Goal: Task Accomplishment & Management: Manage account settings

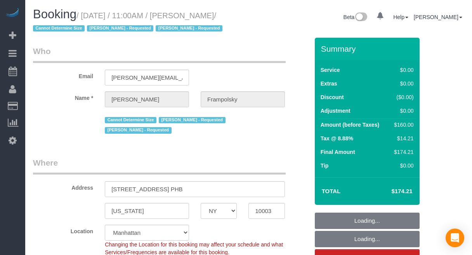
select select "NY"
select select "number:59"
select select "number:72"
select select "number:15"
select select "number:7"
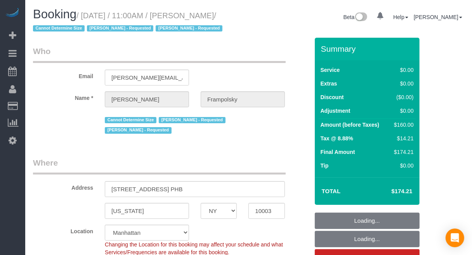
select select "1"
select select "spot1"
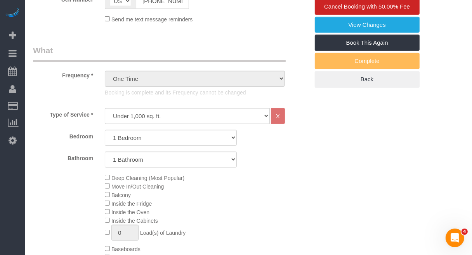
scroll to position [291, 0]
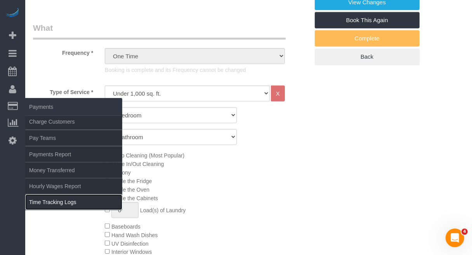
click at [45, 199] on link "Time Tracking Logs" at bounding box center [73, 202] width 97 height 16
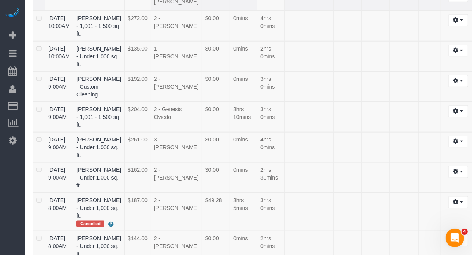
scroll to position [729, 0]
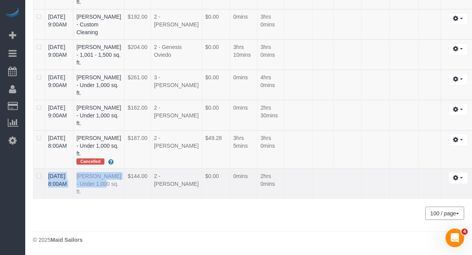
drag, startPoint x: 45, startPoint y: 170, endPoint x: 111, endPoint y: 174, distance: 66.5
click at [111, 174] on tr "08/16/2025 8:00AM Lisa Kaplan - Under 1,000 sq. ft. $144.00 2 - Marilu Quintero…" at bounding box center [254, 184] width 443 height 30
copy tr "08/16/2025 8:00AM Lisa Kaplan"
click at [66, 178] on link "08/16/2025 8:00AM" at bounding box center [57, 180] width 19 height 14
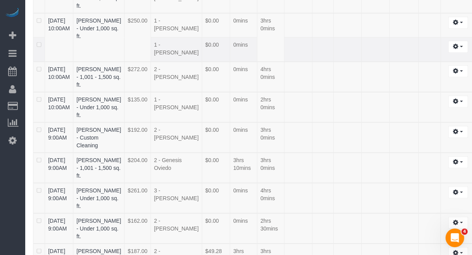
scroll to position [324, 0]
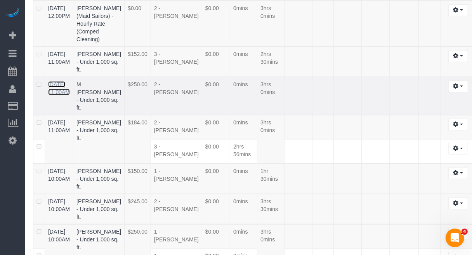
click at [59, 95] on link "08/16/2025 11:00AM" at bounding box center [59, 88] width 22 height 14
drag, startPoint x: 49, startPoint y: 124, endPoint x: 100, endPoint y: 144, distance: 55.2
click at [100, 115] on tr "08/16/2025 11:00AM M Sangheetha Naidu - Under 1,000 sq. ft. $250.00 2 - Iman Sm…" at bounding box center [254, 96] width 443 height 38
copy tr "08/16/2025 11:00AM M Sangheetha Naidu"
click at [419, 47] on td at bounding box center [430, 24] width 22 height 46
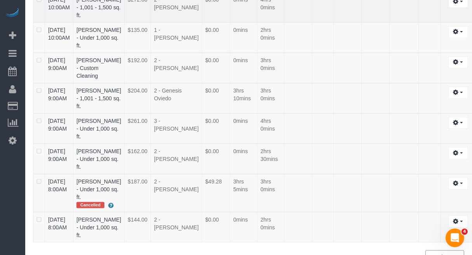
scroll to position [615, 0]
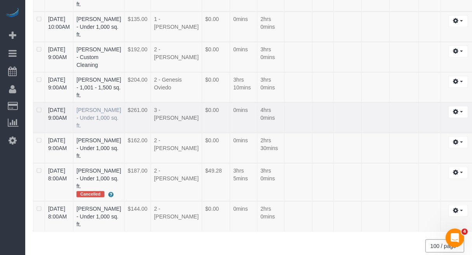
drag, startPoint x: 50, startPoint y: 158, endPoint x: 100, endPoint y: 165, distance: 50.7
click at [100, 133] on tr "08/16/2025 9:00AM Stephanie DeJoy - Under 1,000 sq. ft. $261.00 3 - Yenis Mende…" at bounding box center [254, 118] width 443 height 30
copy tr "08/16/2025 9:00AM Stephanie DeJoy"
click at [63, 121] on link "08/16/2025 9:00AM" at bounding box center [57, 114] width 19 height 14
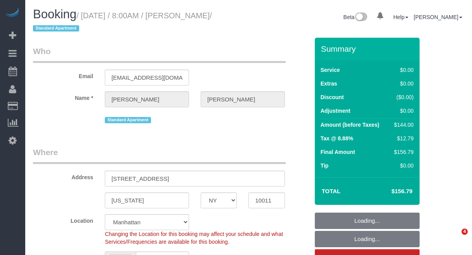
select select "NY"
select select "string:stripe-pm_1PZaWQ4VGloSiKo7bY6up6TP"
select select "object:861"
select select "spot1"
select select "number:89"
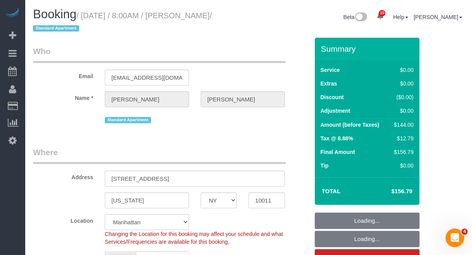
select select "number:90"
select select "number:15"
select select "number:5"
select select "object:1391"
select select "1"
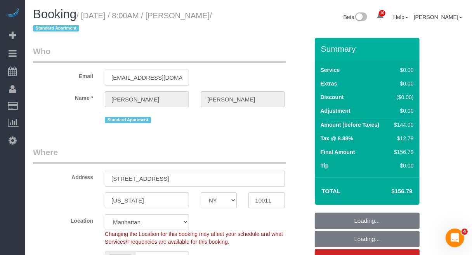
select select "1"
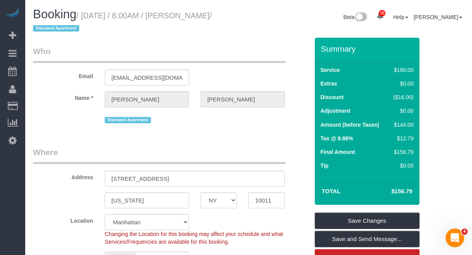
drag, startPoint x: 444, startPoint y: 152, endPoint x: 454, endPoint y: 154, distance: 9.9
drag, startPoint x: 140, startPoint y: 150, endPoint x: 149, endPoint y: 174, distance: 24.8
click at [140, 151] on legend "Where" at bounding box center [159, 154] width 253 height 17
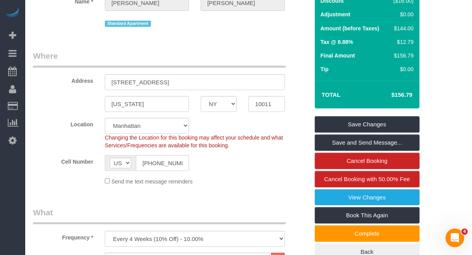
scroll to position [97, 0]
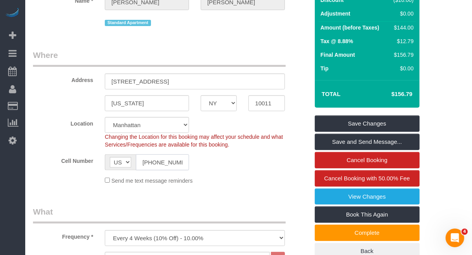
click at [165, 162] on input "(207) 210-0771" at bounding box center [162, 162] width 53 height 16
click at [164, 162] on input "(207) 210-0771" at bounding box center [162, 162] width 53 height 16
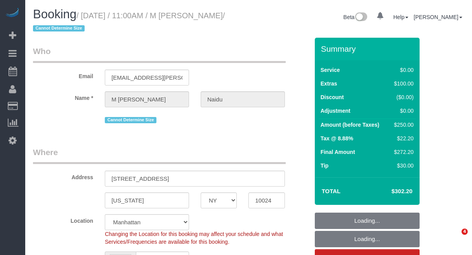
select select "NY"
select select "object:576"
select select "string:US"
select select "string:stripe-pm_1QwDPQ4VGloSiKo7F4GgMdsb"
select select "spot1"
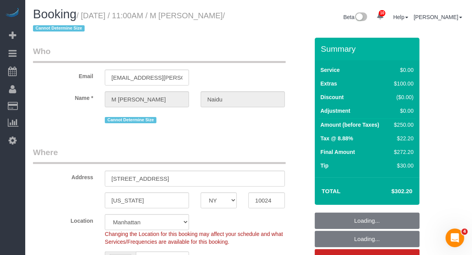
select select "number:89"
select select "number:72"
select select "number:15"
select select "number:5"
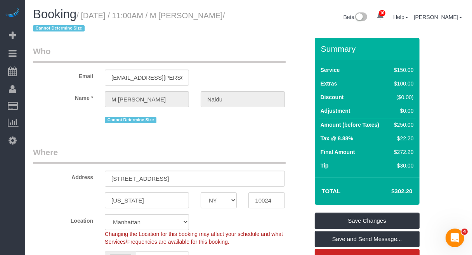
drag, startPoint x: 178, startPoint y: 178, endPoint x: 92, endPoint y: 172, distance: 86.1
click at [87, 176] on div "Address 600 Columbus Avenue" at bounding box center [171, 166] width 288 height 40
drag, startPoint x: 186, startPoint y: 16, endPoint x: 54, endPoint y: 29, distance: 133.6
click at [54, 29] on small "/ August 16, 2025 / 11:00AM / M Sangheetha Naidu / Cannot Determine Size" at bounding box center [129, 22] width 192 height 22
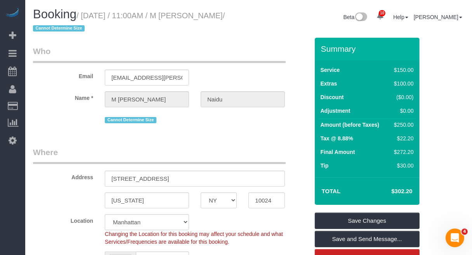
copy small "M Sangheetha Naidu"
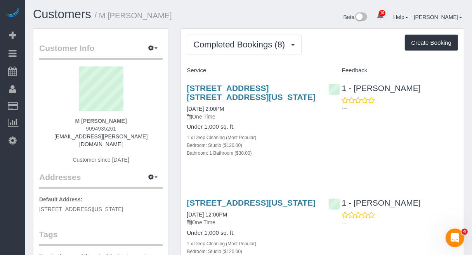
drag, startPoint x: 74, startPoint y: 120, endPoint x: 129, endPoint y: 118, distance: 55.2
click at [129, 118] on div "M [PERSON_NAME] 9094935261 [EMAIL_ADDRESS][PERSON_NAME][DOMAIN_NAME] Customer s…" at bounding box center [101, 118] width 124 height 105
copy strong "M [PERSON_NAME]"
click at [438, 115] on div "[STREET_ADDRESS] [STREET_ADDRESS][US_STATE] [DATE] 2:00PM One Time Under 1,000 …" at bounding box center [322, 124] width 283 height 95
click at [427, 91] on div "1 - [PERSON_NAME] ---" at bounding box center [393, 96] width 141 height 38
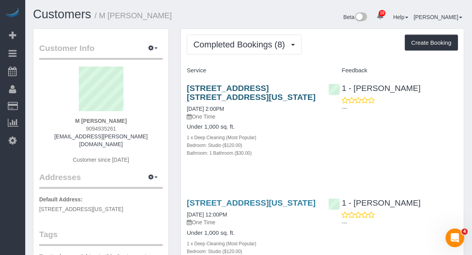
drag, startPoint x: 311, startPoint y: 84, endPoint x: 187, endPoint y: 87, distance: 123.6
click at [187, 87] on h3 "[STREET_ADDRESS] [STREET_ADDRESS][US_STATE]" at bounding box center [252, 93] width 130 height 18
copy link "600 Columbus Avenue, Apt. 7d,"
click at [423, 92] on div "1 - Paula Avila ---" at bounding box center [393, 96] width 141 height 38
click at [282, 236] on h4 "Under 1,000 sq. ft." at bounding box center [252, 233] width 130 height 7
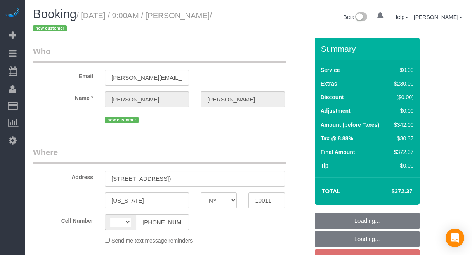
select select "NY"
select select "number:89"
select select "number:70"
select select "number:14"
select select "number:6"
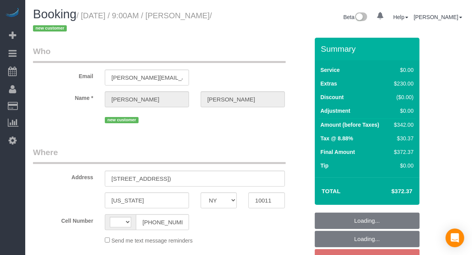
select select "string:stripe-pm_1RwWWT4VGloSiKo7bbqZtHMW"
select select "string:US"
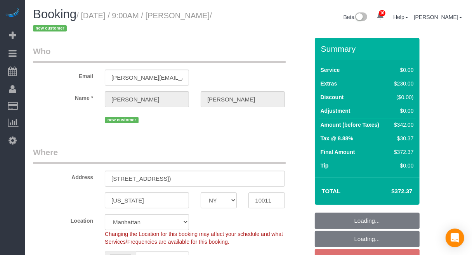
select select "object:1381"
select select "spot2"
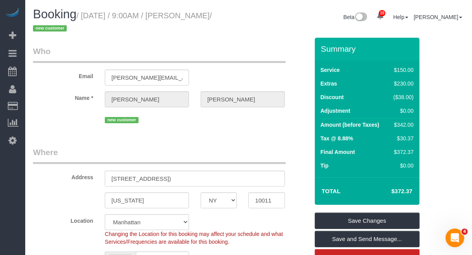
click at [297, 236] on div "Location Manhattan Austin Boston Bronx Brooklyn Charlotte Denver New Jersey Por…" at bounding box center [171, 229] width 288 height 31
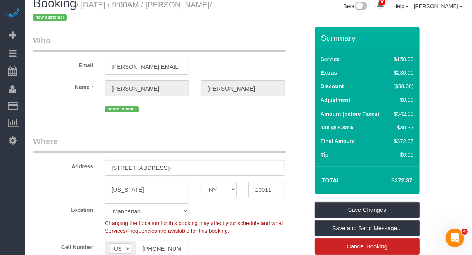
scroll to position [49, 0]
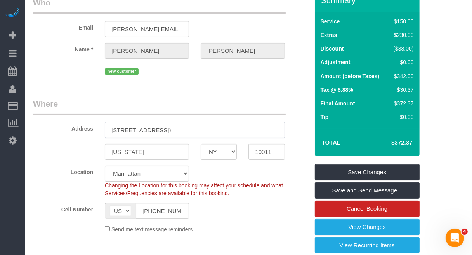
click at [125, 127] on input "25 W 13th St, Apt 5EN (5E North)" at bounding box center [195, 130] width 180 height 16
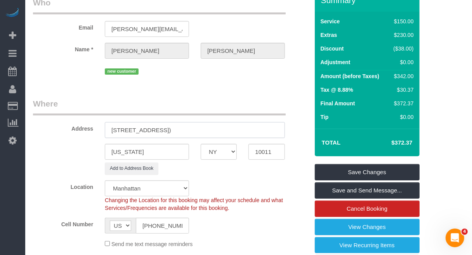
click at [152, 134] on input "25 West 13th St, Apt 5EN (5E North)" at bounding box center [195, 130] width 180 height 16
click at [232, 129] on input "[STREET_ADDRESS])" at bounding box center [195, 130] width 180 height 16
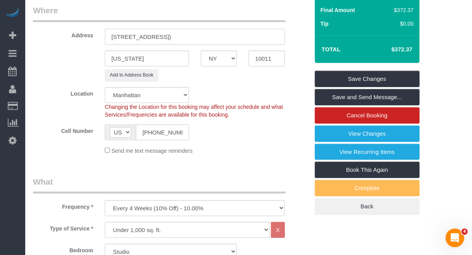
scroll to position [146, 0]
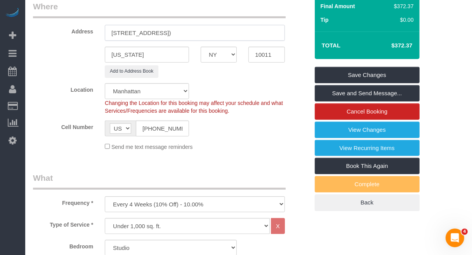
type input "[STREET_ADDRESS])"
click at [255, 51] on input "10011" at bounding box center [267, 55] width 36 height 16
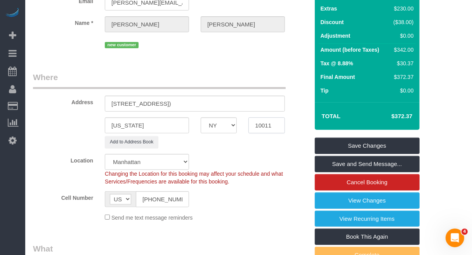
scroll to position [0, 0]
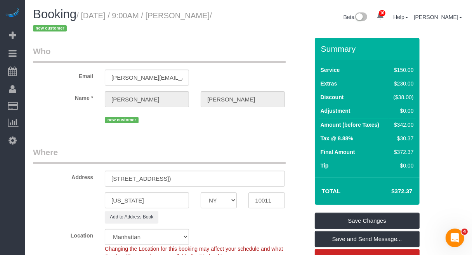
drag, startPoint x: 186, startPoint y: 21, endPoint x: 228, endPoint y: 17, distance: 42.1
click at [212, 17] on small "/ August 19, 2025 / 9:00AM / Jennifer Lazo / new customer" at bounding box center [122, 22] width 179 height 22
copy small "[PERSON_NAME]"
drag, startPoint x: 224, startPoint y: 181, endPoint x: 86, endPoint y: 185, distance: 138.0
click at [88, 186] on div "Address 25 West 13th Street, Apt 5EN (5E North)" at bounding box center [171, 166] width 288 height 40
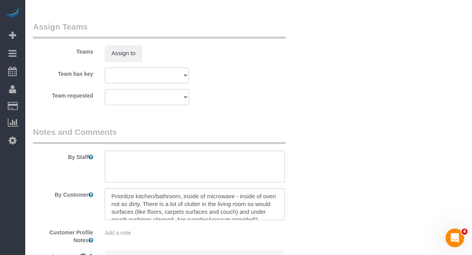
scroll to position [1117, 0]
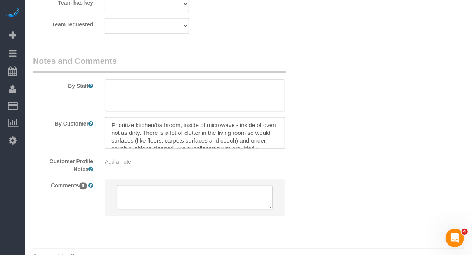
click at [129, 162] on span "Add a note" at bounding box center [118, 162] width 26 height 6
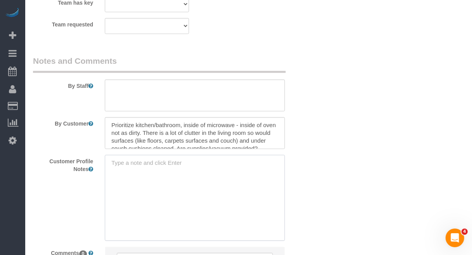
paste textarea "studio /1bath 510 SF [URL][DOMAIN_NAME]"
type textarea "studio /1bath 510 SF [URL][DOMAIN_NAME]"
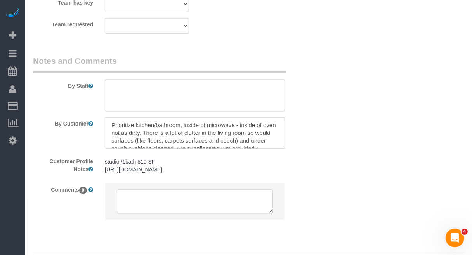
click at [295, 163] on div "Customer Profile Notes studio /1bath 510 SF https://www.zillow.com/homedetails/…" at bounding box center [171, 166] width 288 height 23
click at [308, 142] on div "By Customer" at bounding box center [171, 133] width 288 height 32
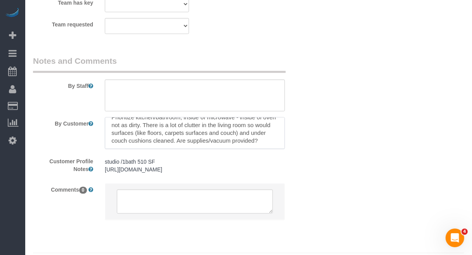
click at [279, 146] on textarea at bounding box center [195, 133] width 180 height 32
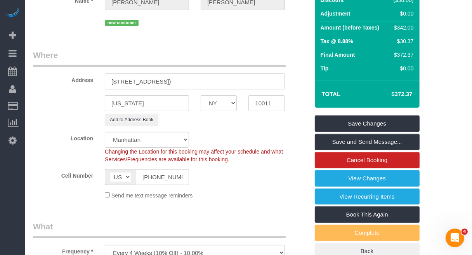
scroll to position [49, 0]
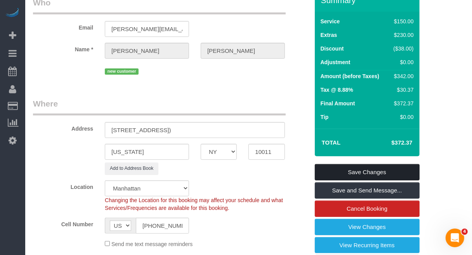
click at [355, 172] on link "Save Changes" at bounding box center [367, 172] width 105 height 16
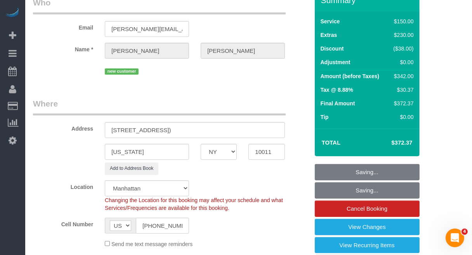
scroll to position [0, 0]
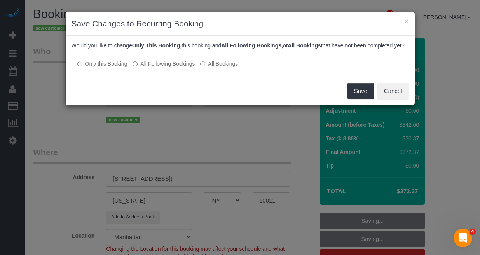
click at [162, 68] on label "All Following Bookings" at bounding box center [163, 64] width 62 height 8
drag, startPoint x: 352, startPoint y: 96, endPoint x: 294, endPoint y: 118, distance: 62.3
click at [352, 96] on button "Save" at bounding box center [360, 91] width 26 height 16
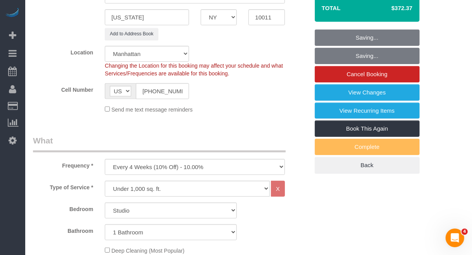
scroll to position [194, 0]
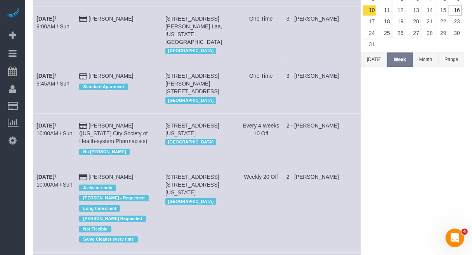
scroll to position [146, 0]
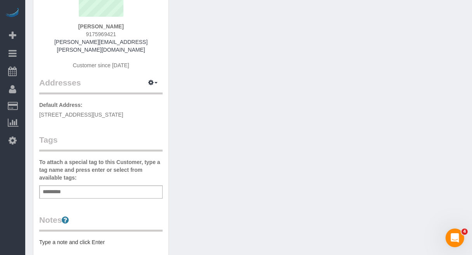
scroll to position [97, 0]
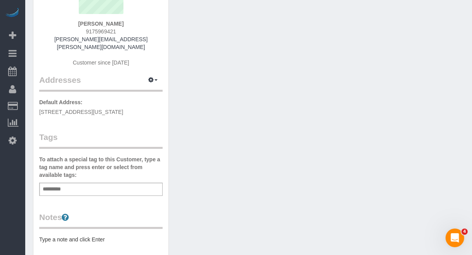
click at [70, 190] on div "Add a tag" at bounding box center [101, 189] width 124 height 13
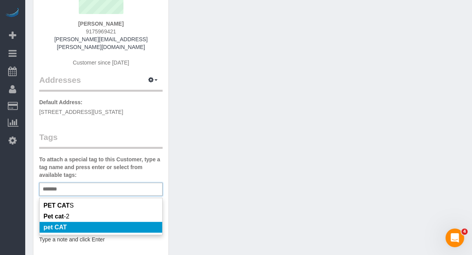
type input "*******"
click at [63, 229] on em "pet CAT" at bounding box center [55, 227] width 23 height 7
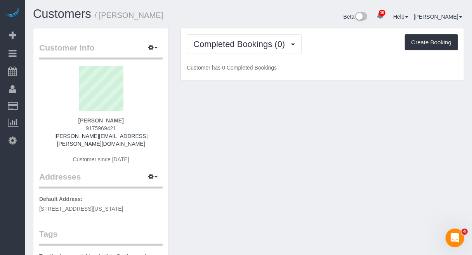
scroll to position [0, 0]
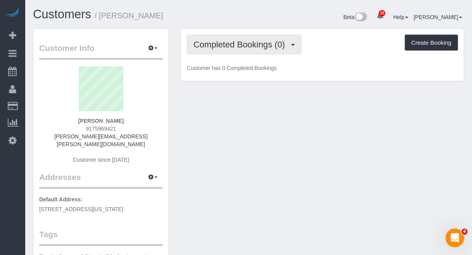
drag, startPoint x: 238, startPoint y: 49, endPoint x: 234, endPoint y: 57, distance: 8.7
click at [238, 49] on button "Completed Bookings (0)" at bounding box center [244, 45] width 115 height 20
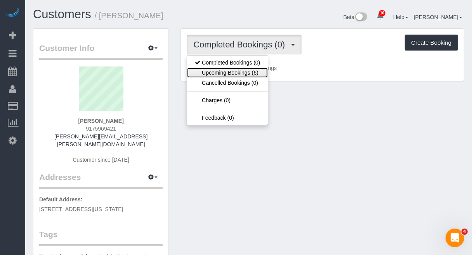
click at [230, 71] on link "Upcoming Bookings (6)" at bounding box center [227, 73] width 81 height 10
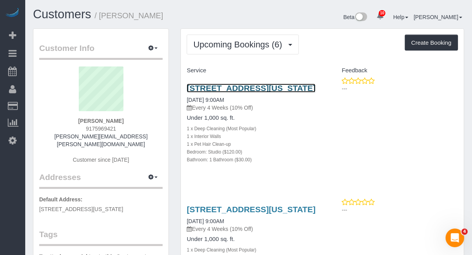
click at [219, 87] on link "25 West 13th Street, Apt 5en (5e North), New York, NY 10011" at bounding box center [251, 88] width 129 height 9
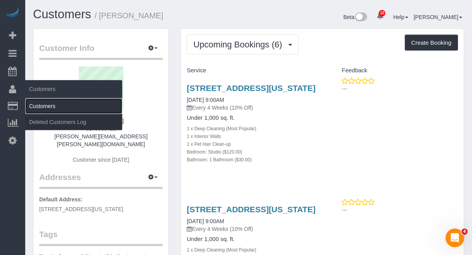
click at [35, 105] on link "Customers" at bounding box center [73, 106] width 97 height 16
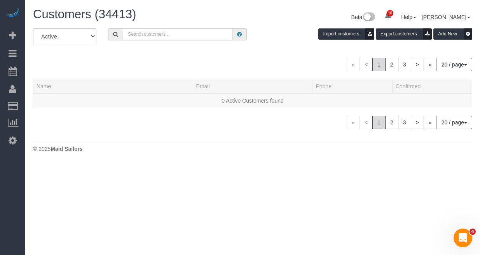
click at [199, 34] on input "text" at bounding box center [178, 34] width 110 height 12
paste input "Laura Sheffield"
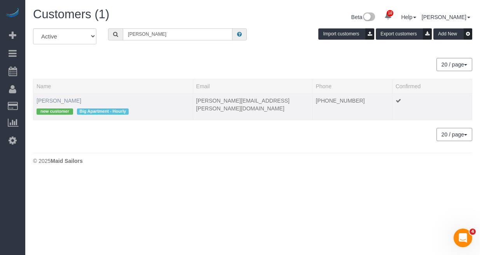
type input "Laura Sheffield"
drag, startPoint x: 49, startPoint y: 99, endPoint x: 87, endPoint y: 99, distance: 38.1
click at [49, 99] on link "Laura Sheffield" at bounding box center [59, 101] width 45 height 6
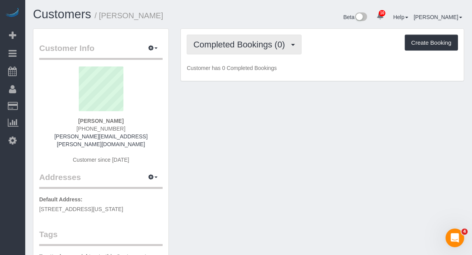
click at [251, 46] on span "Completed Bookings (0)" at bounding box center [241, 45] width 96 height 10
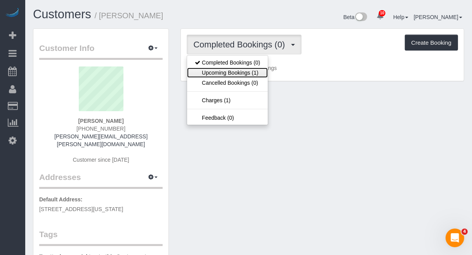
drag, startPoint x: 241, startPoint y: 73, endPoint x: 274, endPoint y: 73, distance: 33.4
click at [241, 74] on link "Upcoming Bookings (1)" at bounding box center [227, 73] width 81 height 10
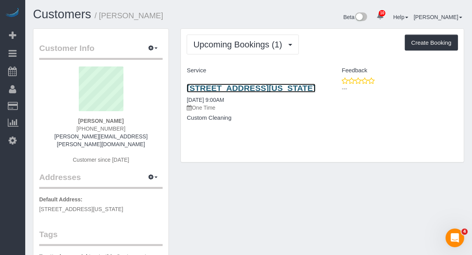
click at [267, 87] on link "21 West 86th Street, Apt 2a, New York, NY 10024" at bounding box center [251, 88] width 129 height 9
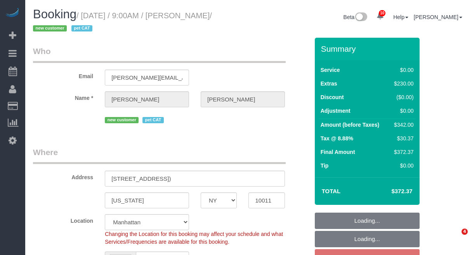
select select "NY"
select select "spot2"
select select "number:89"
select select "number:70"
select select "number:14"
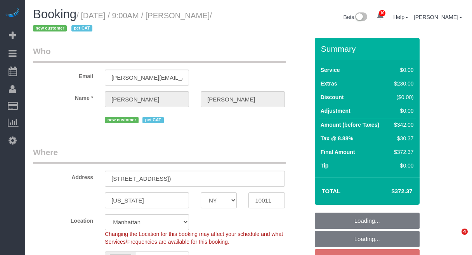
select select "number:6"
select select "object:1385"
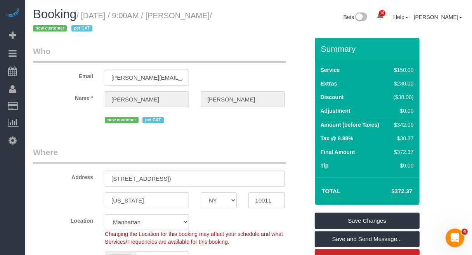
drag, startPoint x: 181, startPoint y: 17, endPoint x: 228, endPoint y: 17, distance: 47.0
click at [212, 17] on small "/ [DATE] / 9:00AM / [PERSON_NAME] / new customer pet CAT" at bounding box center [122, 22] width 179 height 22
copy small "[PERSON_NAME]"
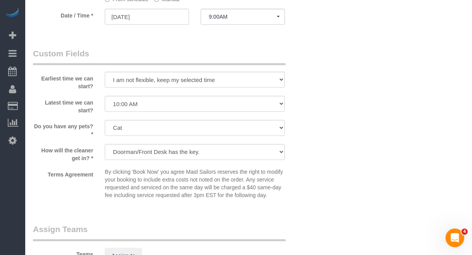
scroll to position [826, 0]
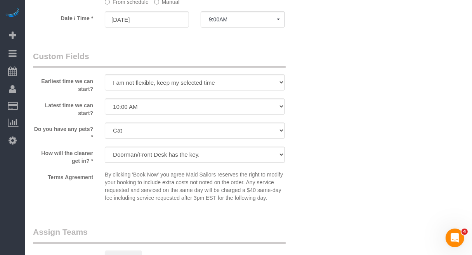
click at [298, 247] on div "Teams Assign to" at bounding box center [171, 246] width 288 height 40
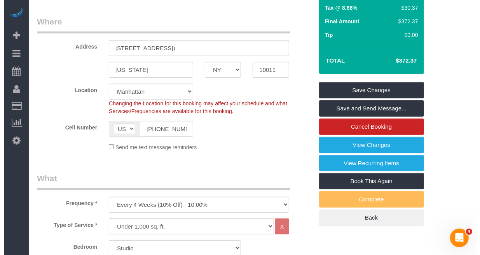
scroll to position [97, 0]
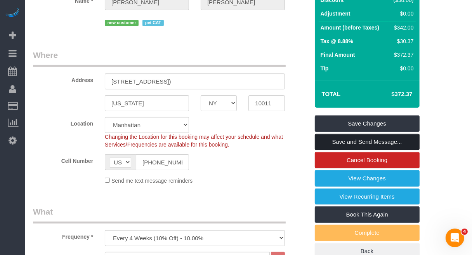
drag, startPoint x: 358, startPoint y: 141, endPoint x: 357, endPoint y: 136, distance: 4.7
click at [358, 141] on link "Save and Send Message..." at bounding box center [367, 142] width 105 height 16
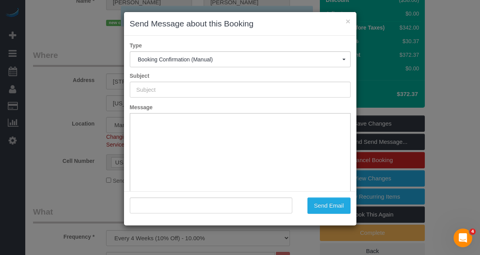
type input "Cleaning Confirmed for [DATE] 9:00am"
type input ""[PERSON_NAME]" <[PERSON_NAME][EMAIL_ADDRESS][PERSON_NAME][DOMAIN_NAME]>"
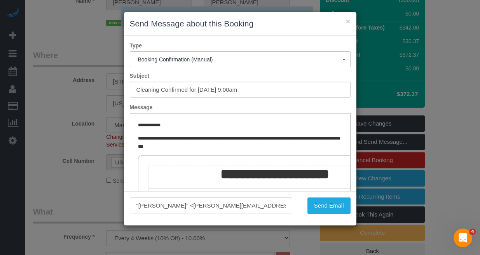
scroll to position [0, 0]
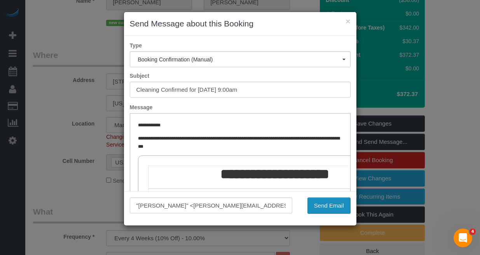
click at [331, 204] on button "Send Email" at bounding box center [328, 205] width 43 height 16
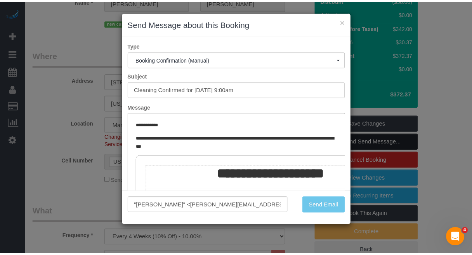
scroll to position [125, 0]
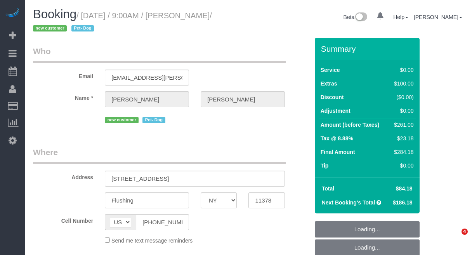
select select "NY"
select select "number:56"
select select "number:74"
select select "number:13"
select select "number:5"
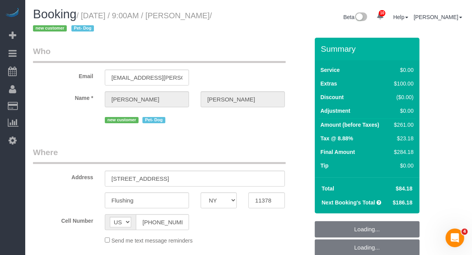
select select "object:873"
select select "string:stripe-pm_1RnmRH4VGloSiKo78PgaNAJg"
select select "spot1"
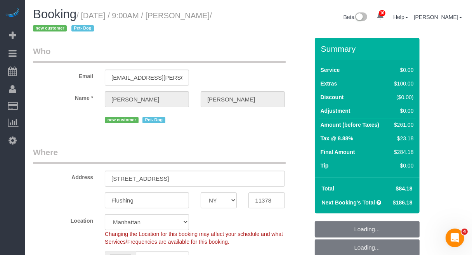
select select "2"
select select "object:1400"
select select "2"
select select "spot48"
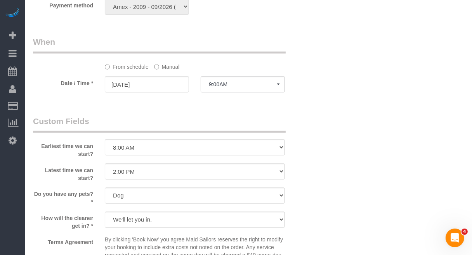
scroll to position [728, 0]
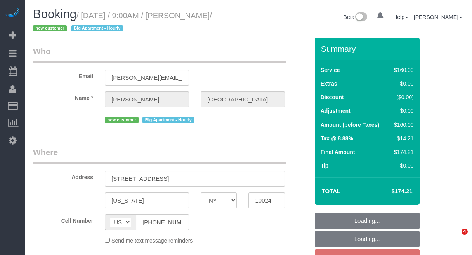
select select "NY"
select select "string:stripe-pm_1RwRUF4VGloSiKo7w9bAEKxh"
select select "object:710"
select select "number:61"
select select "number:75"
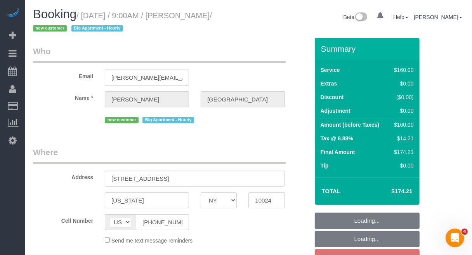
select select "number:15"
select select "number:5"
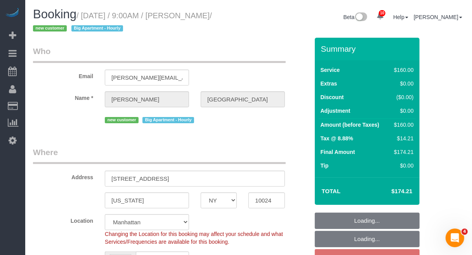
select select "object:1409"
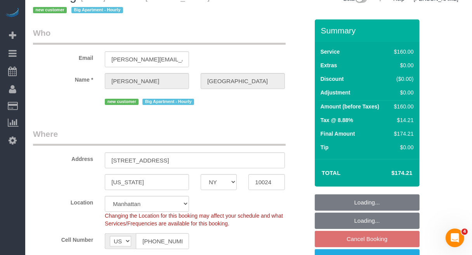
select select "spot1"
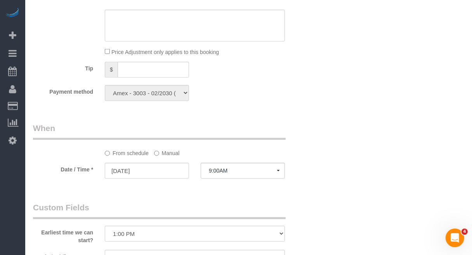
scroll to position [534, 0]
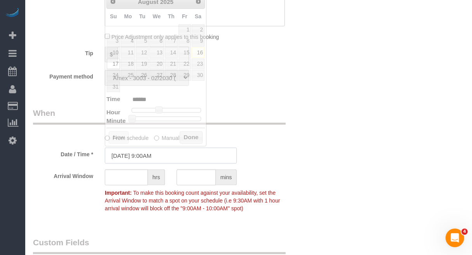
click at [146, 153] on input "08/17/2025 9:00AM" at bounding box center [171, 156] width 132 height 16
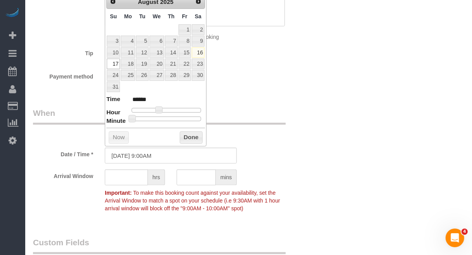
type input "08/17/2025 8:00AM"
type input "******"
type input "08/17/2025 9:00AM"
type input "******"
type input "08/17/2025 10:00AM"
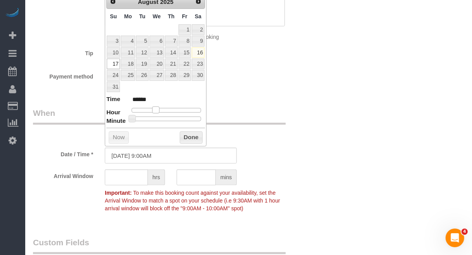
type input "*******"
type input "08/17/2025 11:00AM"
type input "*******"
type input "08/17/2025 12:00PM"
type input "*******"
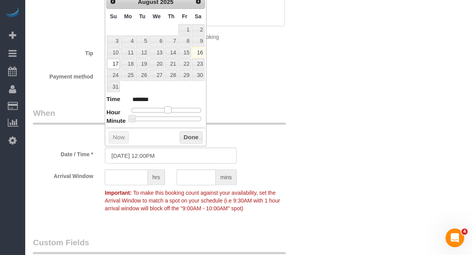
type input "08/17/2025 1:00PM"
type input "******"
drag, startPoint x: 155, startPoint y: 110, endPoint x: 172, endPoint y: 113, distance: 17.5
click at [172, 113] on div at bounding box center [167, 110] width 70 height 5
click at [185, 141] on button "Done" at bounding box center [191, 137] width 23 height 12
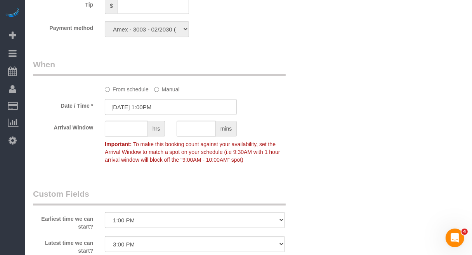
scroll to position [631, 0]
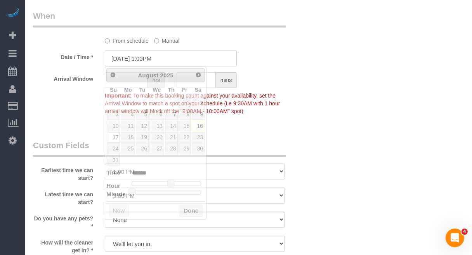
click at [168, 63] on input "08/17/2025 1:00PM" at bounding box center [171, 59] width 132 height 16
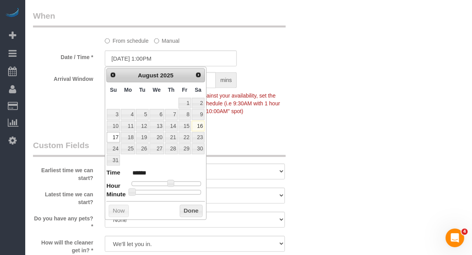
click at [275, 127] on div "Who Email laura.o.sheffield@gmail.com Name * Laura Sheffield new customer Big A…" at bounding box center [171, 18] width 288 height 1224
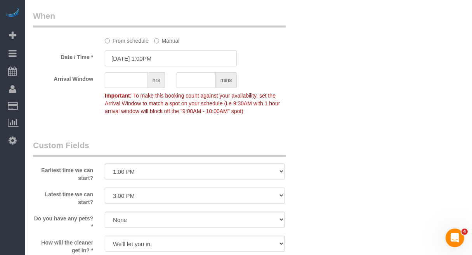
click at [185, 201] on select "I am not flexible, keep my selected time 8:00 AM 9:00 AM 10:00 AM 11:00 AM 12:0…" at bounding box center [195, 196] width 180 height 16
click at [314, 138] on div "Who Email laura.o.sheffield@gmail.com Name * Laura Sheffield new customer Big A…" at bounding box center [171, 18] width 288 height 1224
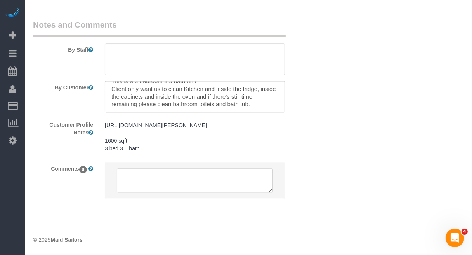
scroll to position [1058, 0]
click at [265, 82] on textarea at bounding box center [195, 97] width 180 height 32
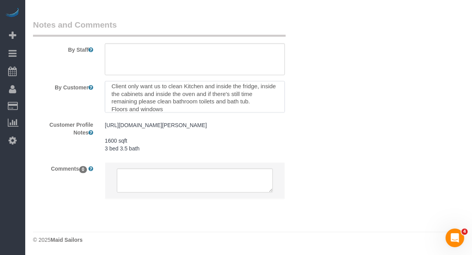
drag, startPoint x: 181, startPoint y: 85, endPoint x: 206, endPoint y: 89, distance: 25.3
click at [181, 85] on textarea at bounding box center [195, 97] width 180 height 32
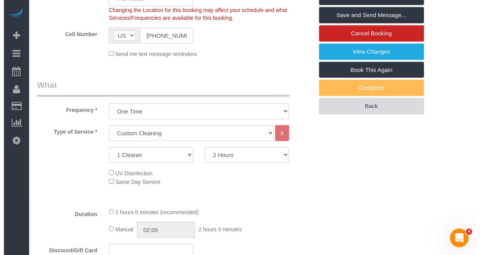
scroll to position [0, 0]
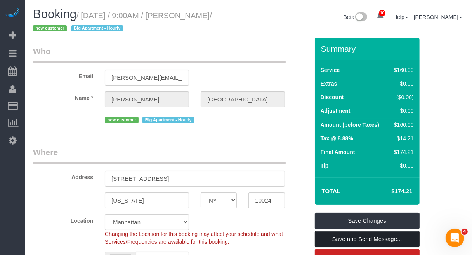
type textarea "This is a 3 bedroom 3.5 bath unit Client only want us to clean Kitchen and insi…"
click at [346, 233] on link "Save and Send Message..." at bounding box center [367, 239] width 105 height 16
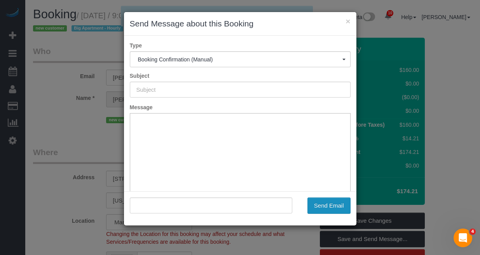
type input "Cleaning Confirmed for 08/17/2025 at 1:00pm"
type input ""Laura Sheffield" <laura.o.sheffield@gmail.com>"
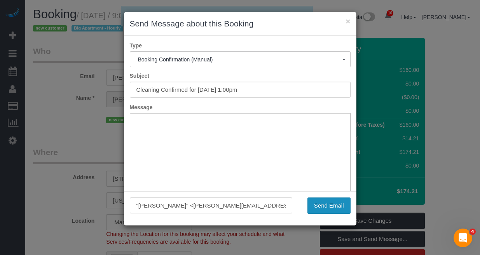
drag, startPoint x: 317, startPoint y: 205, endPoint x: 345, endPoint y: 202, distance: 27.8
click at [320, 205] on button "Send Email" at bounding box center [328, 205] width 43 height 16
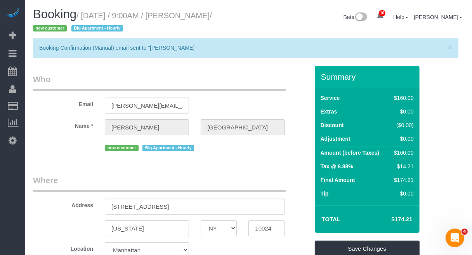
drag, startPoint x: 178, startPoint y: 17, endPoint x: 235, endPoint y: 18, distance: 57.1
click at [212, 18] on small "/ August 17, 2025 / 9:00AM / Laura Sheffield / new customer Big Apartment - Hou…" at bounding box center [122, 22] width 179 height 22
copy small "Laura Sheffield"
drag, startPoint x: 84, startPoint y: 12, endPoint x: 236, endPoint y: 14, distance: 152.3
click at [212, 14] on small "/ August 17, 2025 / 9:00AM / Laura Sheffield / new customer Big Apartment - Hou…" at bounding box center [122, 22] width 179 height 22
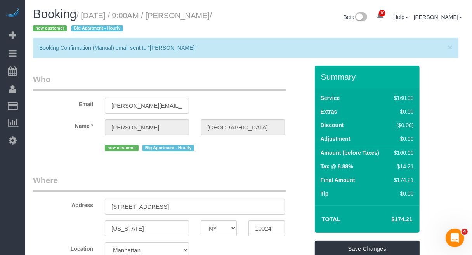
copy small "August 17, 2025 / 9:00AM / Laura Sheffield"
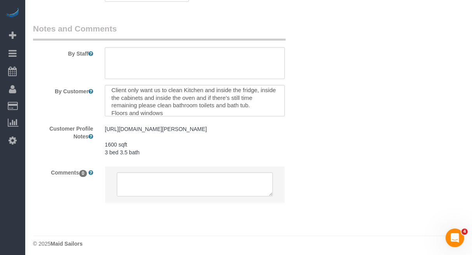
scroll to position [1086, 0]
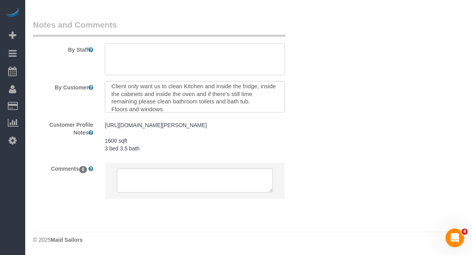
click at [209, 43] on textarea at bounding box center [195, 59] width 180 height 32
type textarea "The customer is open to time extensions if needed"
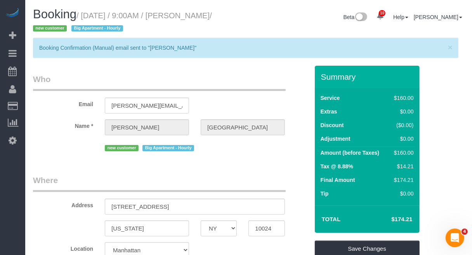
scroll to position [49, 0]
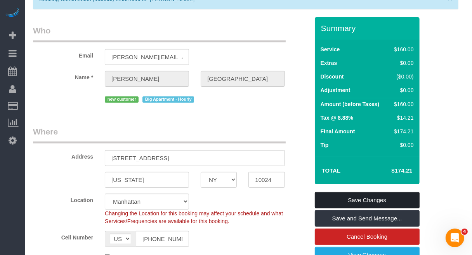
click at [390, 204] on link "Save Changes" at bounding box center [367, 200] width 105 height 16
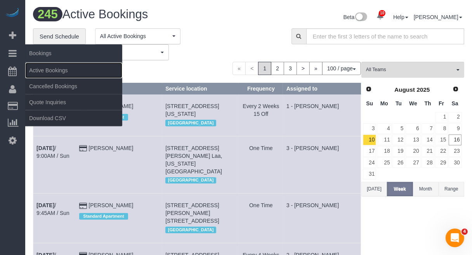
drag, startPoint x: 47, startPoint y: 73, endPoint x: 63, endPoint y: 61, distance: 20.0
click at [47, 73] on link "Active Bookings" at bounding box center [73, 71] width 97 height 16
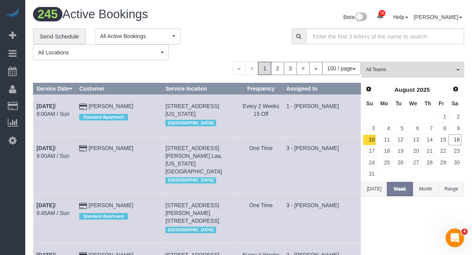
click at [451, 188] on button "Range" at bounding box center [452, 189] width 26 height 14
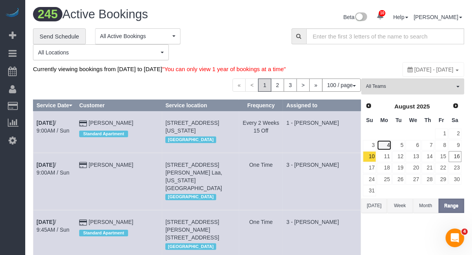
click at [383, 150] on link "4" at bounding box center [384, 145] width 14 height 10
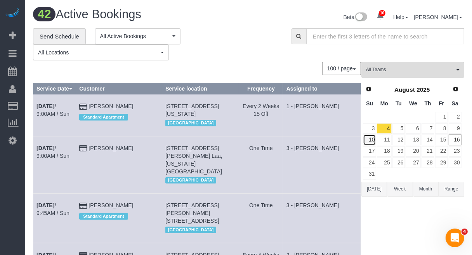
click at [371, 138] on link "10" at bounding box center [369, 139] width 13 height 10
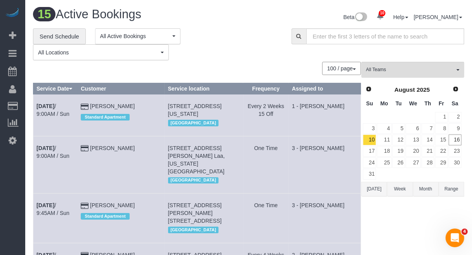
click at [445, 188] on button "Range" at bounding box center [452, 189] width 26 height 14
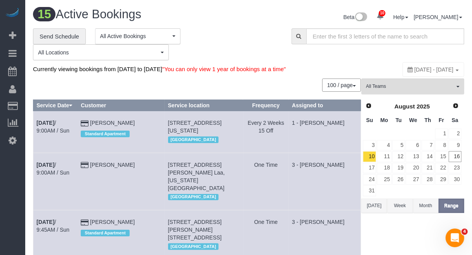
click at [415, 69] on span "August 10, 2025 - August 10, 2025" at bounding box center [434, 69] width 39 height 6
type input "**********"
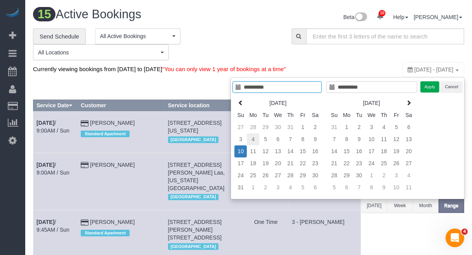
type input "**********"
click at [254, 140] on td "4" at bounding box center [253, 139] width 12 height 12
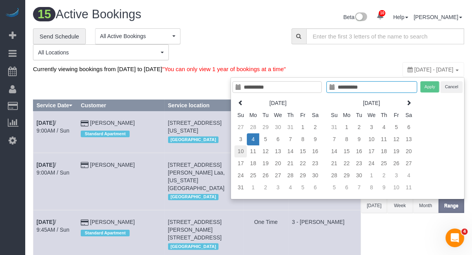
type input "**********"
click at [240, 150] on td "10" at bounding box center [241, 151] width 12 height 12
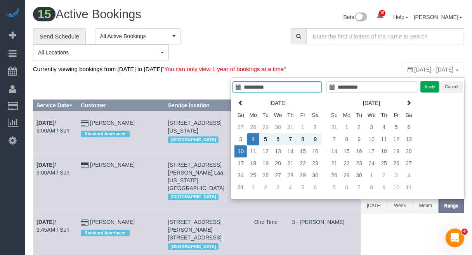
type input "**********"
click at [430, 84] on button "Apply" at bounding box center [430, 86] width 19 height 11
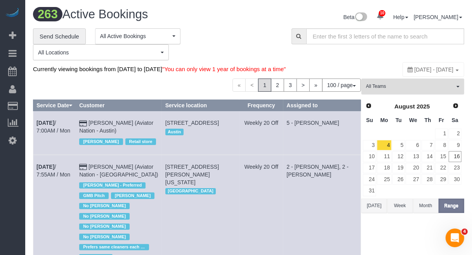
click at [406, 90] on span "All Teams" at bounding box center [410, 86] width 89 height 7
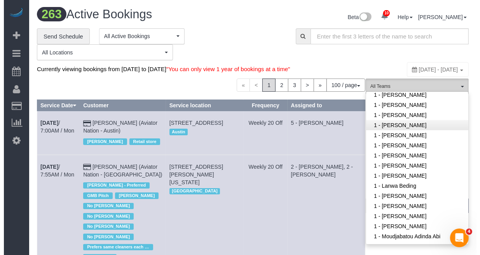
scroll to position [291, 0]
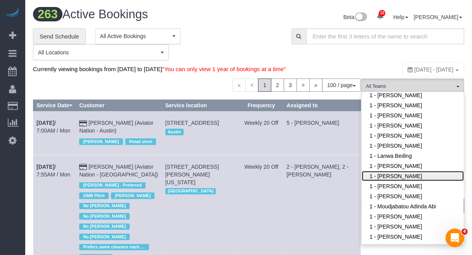
click at [395, 181] on link "1 - Mandy Williams" at bounding box center [413, 176] width 102 height 10
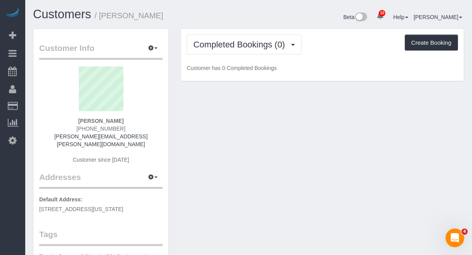
click at [433, 72] on div "Completed Bookings (0) Completed Bookings (0) Upcoming Bookings (1) Cancelled B…" at bounding box center [322, 55] width 283 height 52
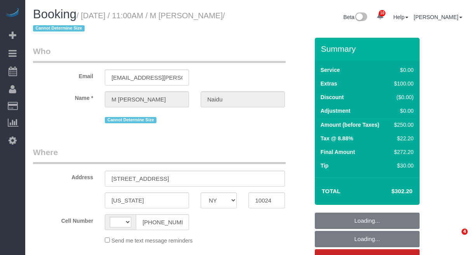
select select "NY"
select select "number:89"
select select "number:72"
select select "number:15"
select select "number:5"
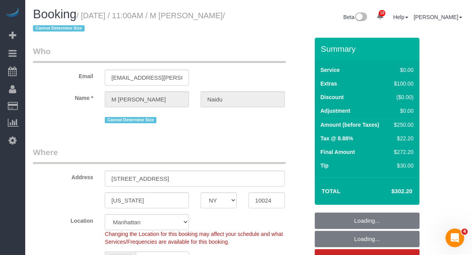
select select "string:US"
select select "object:1427"
select select "spot1"
select select "string:stripe-pm_1QwDPQ4VGloSiKo7F4GgMdsb"
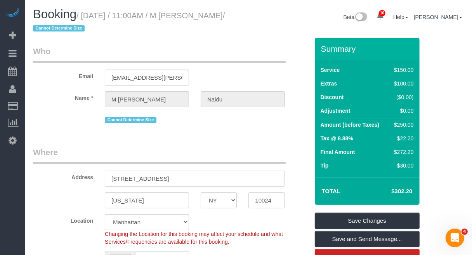
click at [192, 178] on input "600 Columbus Avenue" at bounding box center [195, 179] width 180 height 16
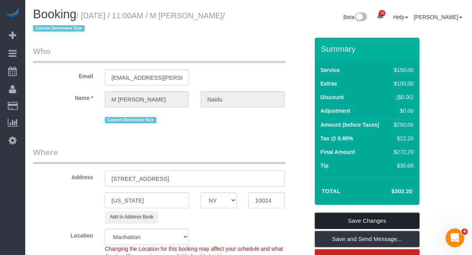
type input "600 Columbus Avenue Apt 7D"
click at [345, 224] on link "Save Changes" at bounding box center [367, 221] width 105 height 16
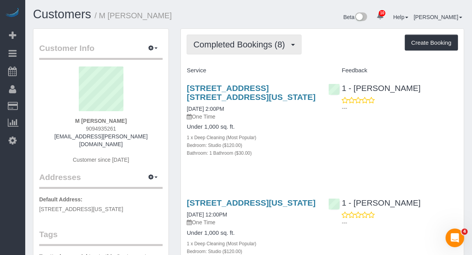
click at [268, 49] on button "Completed Bookings (8)" at bounding box center [244, 45] width 115 height 20
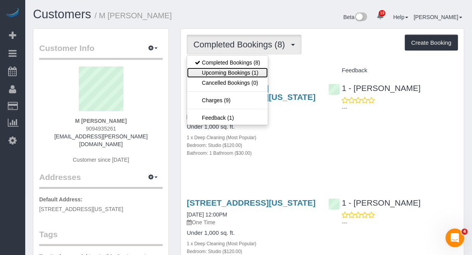
click at [257, 74] on link "Upcoming Bookings (1)" at bounding box center [227, 73] width 81 height 10
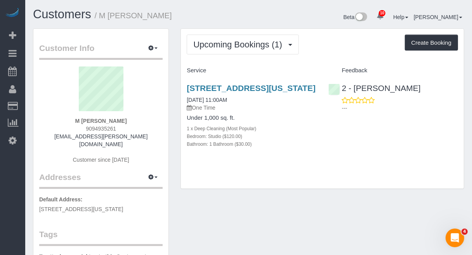
click at [422, 102] on div "---" at bounding box center [394, 104] width 130 height 16
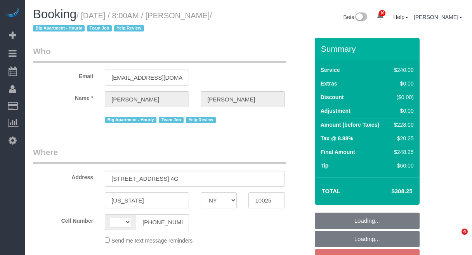
select select "NY"
select select "string:[GEOGRAPHIC_DATA]"
select select "number:56"
select select "number:77"
select select "number:15"
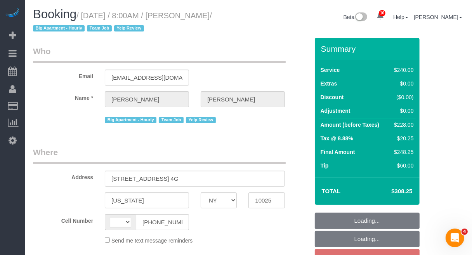
select select "number:6"
select select "number:21"
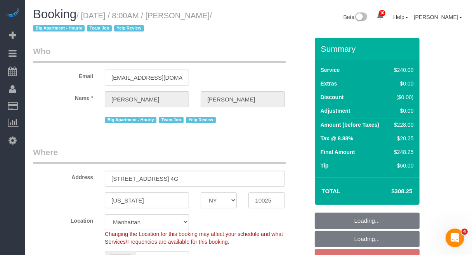
select select "object:1045"
select select "string:stripe-pm_1FJioU4VGloSiKo7vbaPlo05"
select select "2"
select select "spot1"
select select "object:1475"
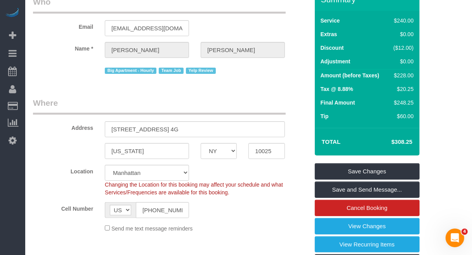
scroll to position [97, 0]
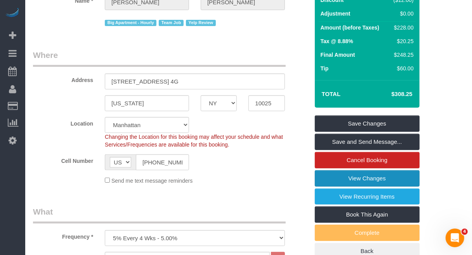
click at [361, 176] on link "View Changes" at bounding box center [367, 178] width 105 height 16
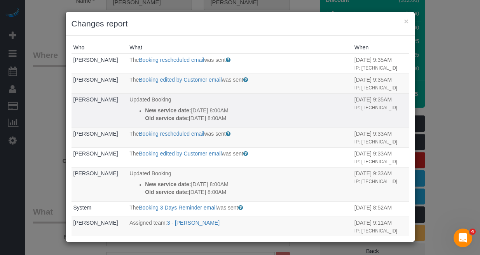
drag, startPoint x: 127, startPoint y: 111, endPoint x: 238, endPoint y: 126, distance: 112.1
click at [238, 126] on td "Updated Booking New service date: 09/08/2025 8:00AM Old service date: 09/05/202…" at bounding box center [239, 110] width 225 height 34
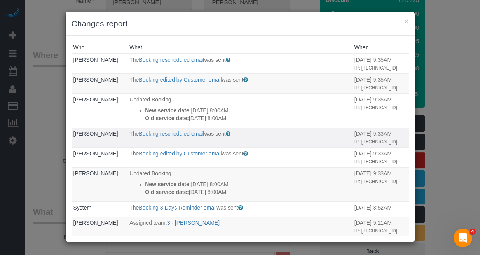
copy div "New service date: 09/08/2025 8:00AM Old service date: 09/05/2025 8:00AM"
click at [406, 22] on button "×" at bounding box center [406, 21] width 5 height 8
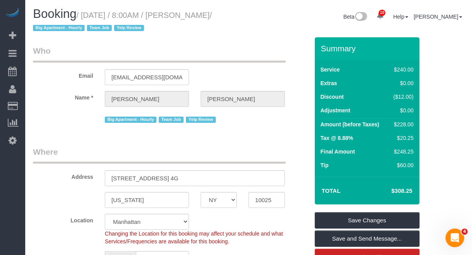
scroll to position [0, 0]
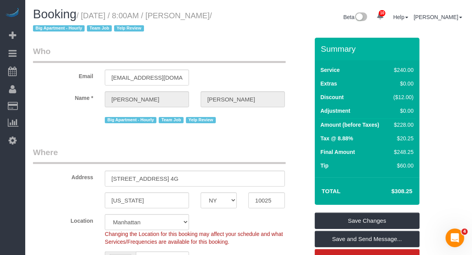
drag, startPoint x: 195, startPoint y: 16, endPoint x: 234, endPoint y: 19, distance: 39.4
click at [212, 19] on small "/ September 08, 2025 / 8:00AM / Lisa Rieger / Big Apartment - Hourly Team Job Y…" at bounding box center [122, 22] width 179 height 22
copy small "Lisa Rieger"
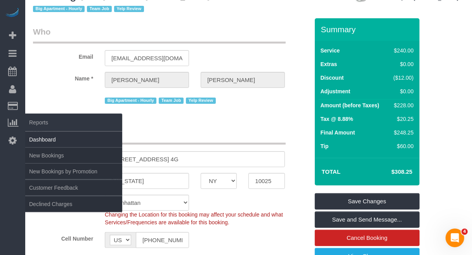
scroll to position [146, 0]
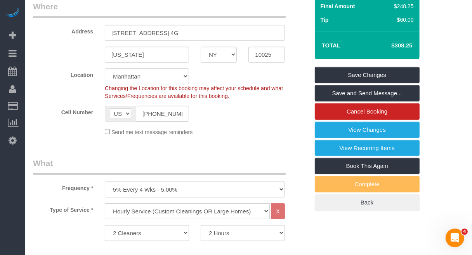
drag, startPoint x: 443, startPoint y: 166, endPoint x: 442, endPoint y: 152, distance: 14.0
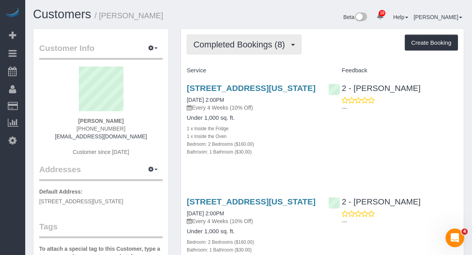
click at [271, 42] on span "Completed Bookings (8)" at bounding box center [241, 45] width 96 height 10
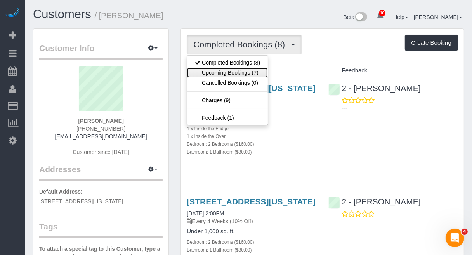
click at [235, 74] on link "Upcoming Bookings (7)" at bounding box center [227, 73] width 81 height 10
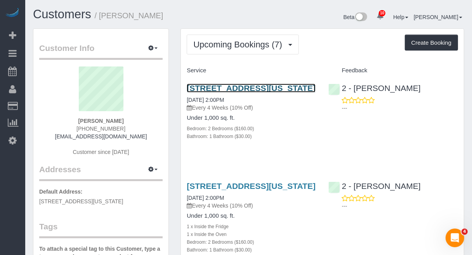
click at [268, 90] on link "[STREET_ADDRESS][US_STATE]" at bounding box center [251, 88] width 129 height 9
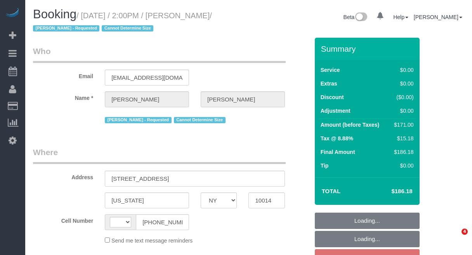
select select "NY"
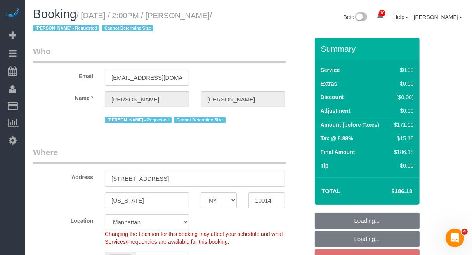
select select "string:[GEOGRAPHIC_DATA]"
select select "object:716"
select select "string:stripe-pm_1Rh9oP4VGloSiKo7FuGIGsGr"
select select "2"
select select "spot7"
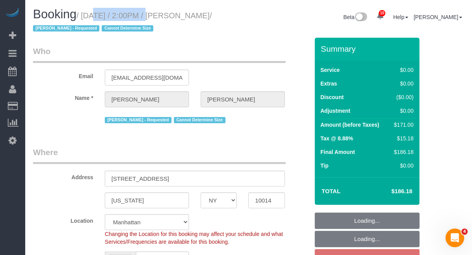
select select "number:58"
select select "number:72"
select select "number:15"
select select "number:6"
select select "object:1291"
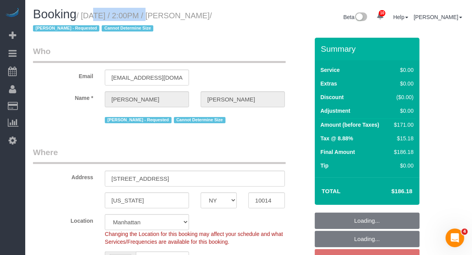
select select "2"
drag, startPoint x: 82, startPoint y: 16, endPoint x: 221, endPoint y: 16, distance: 139.5
click at [212, 16] on small "/ [DATE] / 2:00PM / [PERSON_NAME] / [PERSON_NAME] - Requested Cannot Determine …" at bounding box center [122, 22] width 179 height 22
copy small "[DATE] / 2:00PM / [PERSON_NAME]"
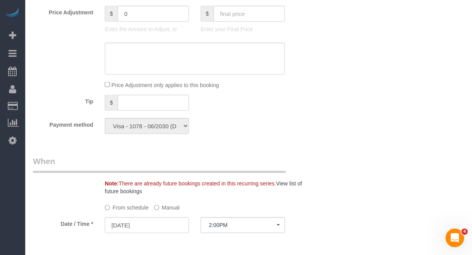
scroll to position [680, 0]
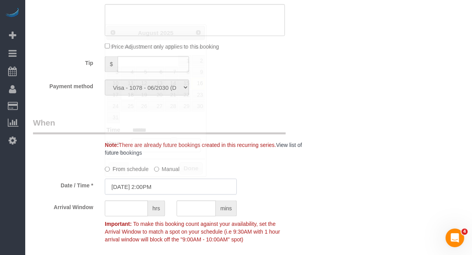
click at [152, 183] on input "[DATE] 2:00PM" at bounding box center [171, 187] width 132 height 16
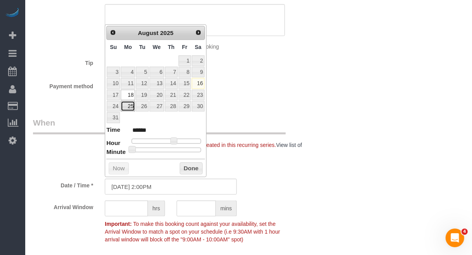
click at [131, 107] on link "25" at bounding box center [128, 106] width 14 height 10
type input "[DATE] 2:00PM"
drag, startPoint x: 188, startPoint y: 173, endPoint x: 201, endPoint y: 171, distance: 13.7
click at [188, 173] on button "Done" at bounding box center [191, 168] width 23 height 12
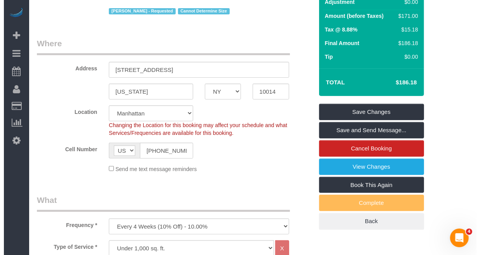
scroll to position [97, 0]
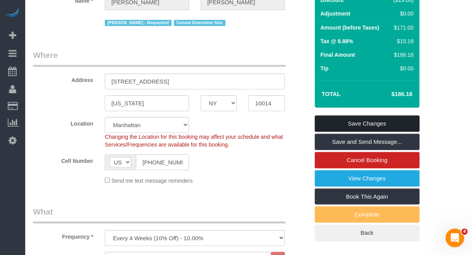
click at [370, 121] on link "Save Changes" at bounding box center [367, 123] width 105 height 16
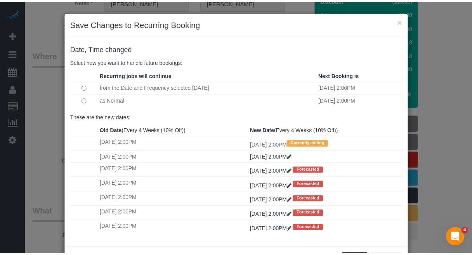
scroll to position [35, 0]
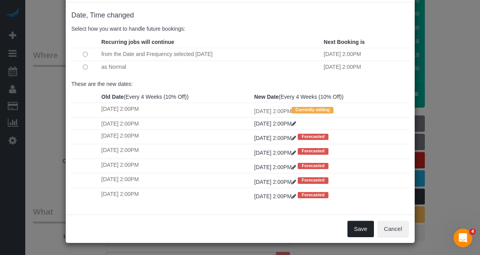
click at [347, 224] on button "Save" at bounding box center [360, 229] width 26 height 16
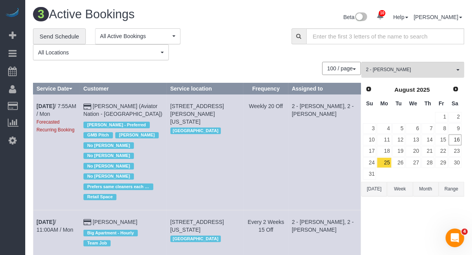
click at [449, 57] on div "**********" at bounding box center [248, 44] width 443 height 32
click at [414, 50] on div "**********" at bounding box center [248, 44] width 443 height 32
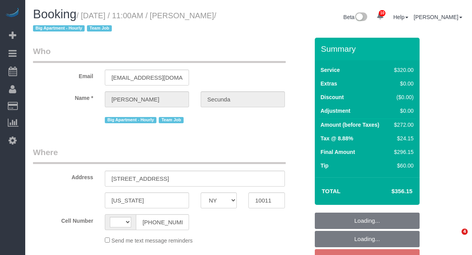
select select "NY"
select select "string:[GEOGRAPHIC_DATA]"
select select "string:stripe-pm_1PydV54VGloSiKo7AVca8xIs"
select select "spot2"
select select "number:89"
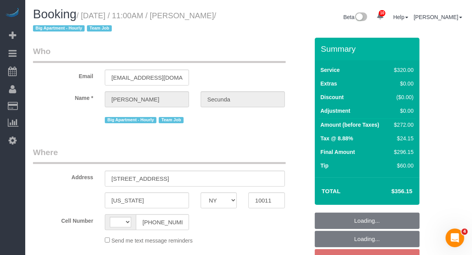
select select "number:90"
select select "number:15"
select select "number:6"
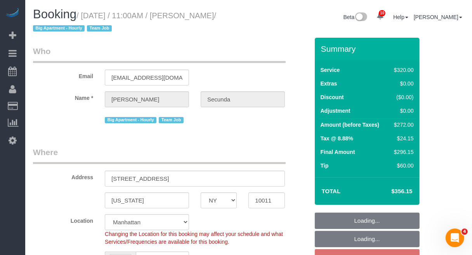
select select "object:1296"
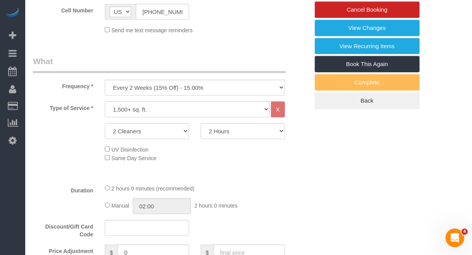
scroll to position [243, 0]
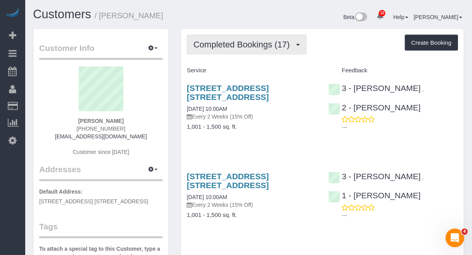
click at [284, 46] on span "Completed Bookings (17)" at bounding box center [243, 45] width 100 height 10
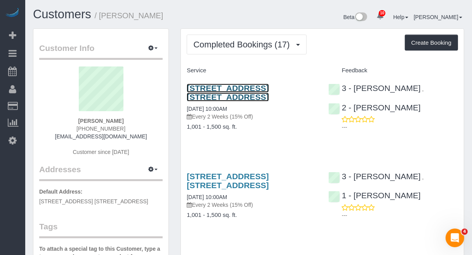
click at [242, 90] on link "24-30 Bayard Street, Apt. 8b, Brooklyn, NY 11211" at bounding box center [228, 93] width 82 height 18
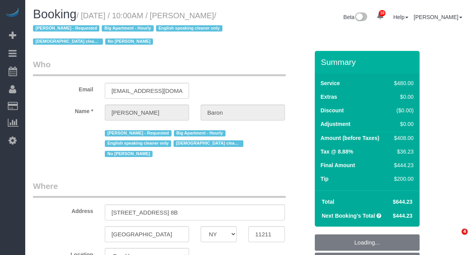
select select "NY"
select select "object:899"
select select "number:89"
select select "number:90"
select select "number:15"
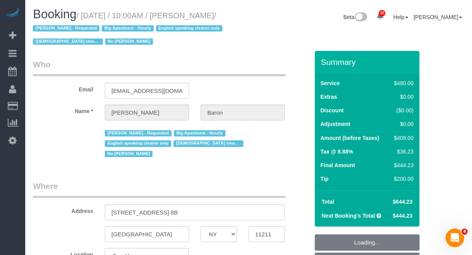
select select "number:5"
select select "string:stripe-pm_1ObBJy4VGloSiKo7zzcBv4sT"
select select "2"
select select "180"
select select "spot1"
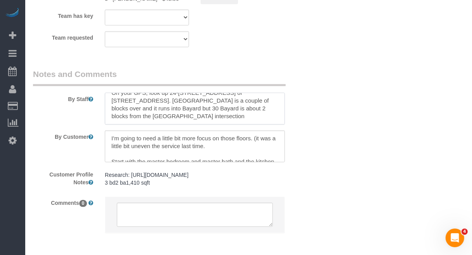
scroll to position [15, 0]
click at [283, 112] on textarea at bounding box center [195, 108] width 180 height 32
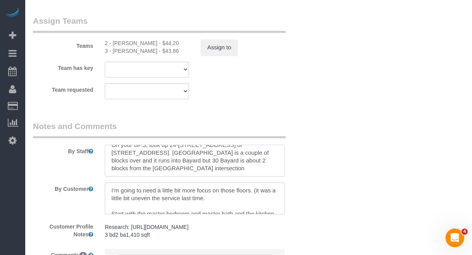
scroll to position [1020, 0]
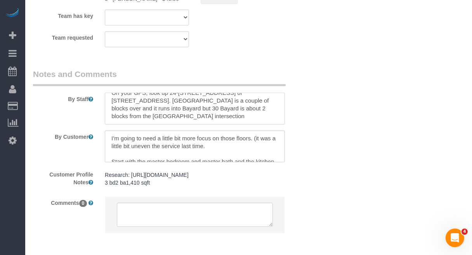
click at [146, 105] on textarea at bounding box center [195, 108] width 180 height 32
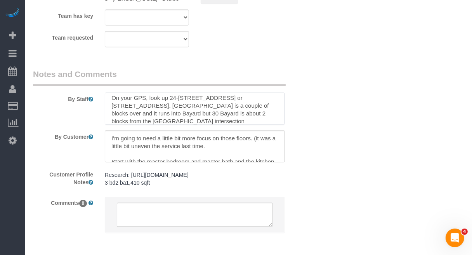
scroll to position [0, 0]
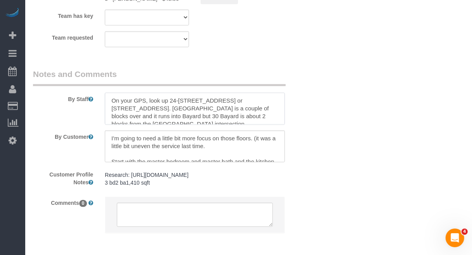
click at [111, 92] on textarea at bounding box center [195, 108] width 180 height 32
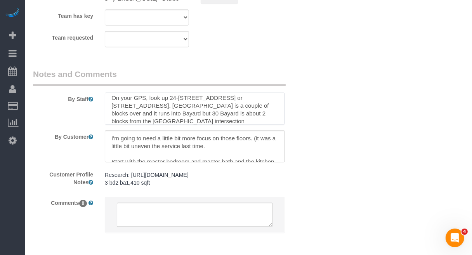
click at [110, 92] on textarea at bounding box center [195, 108] width 180 height 32
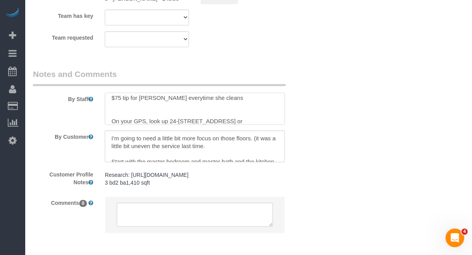
type textarea "$75 tip for Annette everytime she cleans On your GPS, look up 24-30 Bayard Stre…"
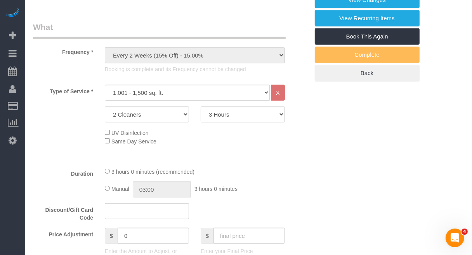
scroll to position [194, 0]
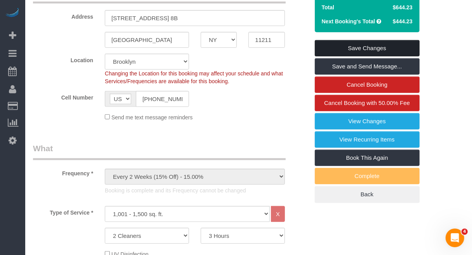
click at [350, 48] on link "Save Changes" at bounding box center [367, 48] width 105 height 16
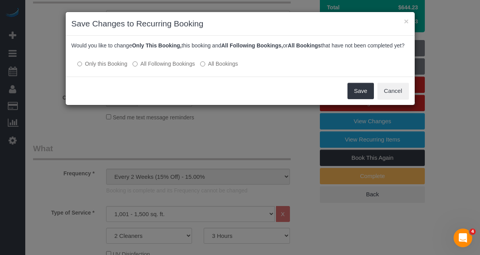
drag, startPoint x: 166, startPoint y: 72, endPoint x: 172, endPoint y: 72, distance: 5.8
click at [166, 68] on label "All Following Bookings" at bounding box center [163, 64] width 62 height 8
drag, startPoint x: 363, startPoint y: 98, endPoint x: 384, endPoint y: 99, distance: 20.6
click at [363, 99] on button "Save" at bounding box center [360, 91] width 26 height 16
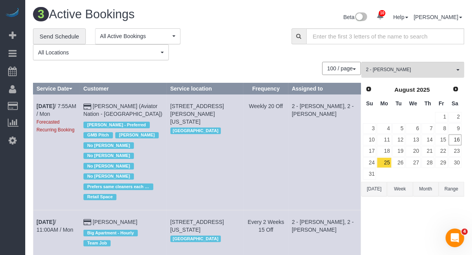
click at [425, 54] on div "**********" at bounding box center [248, 44] width 443 height 32
